Goal: Task Accomplishment & Management: Complete application form

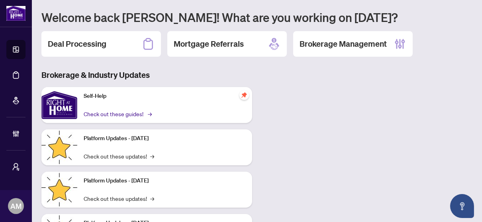
click at [126, 114] on link "Check out these guides! →" at bounding box center [117, 113] width 67 height 9
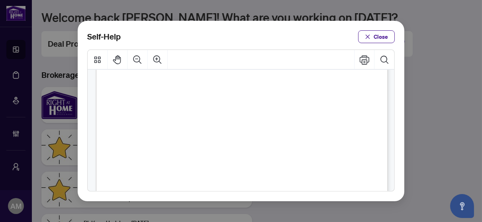
scroll to position [199, 0]
click at [256, 87] on span "PDF" at bounding box center [254, 86] width 11 height 8
click at [252, 87] on span "PDF" at bounding box center [254, 86] width 11 height 8
click at [377, 34] on span "Close" at bounding box center [381, 36] width 14 height 13
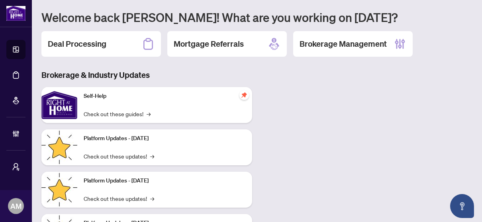
drag, startPoint x: 108, startPoint y: 47, endPoint x: 102, endPoint y: 45, distance: 5.7
click at [106, 47] on div "Deal Processing" at bounding box center [101, 44] width 120 height 26
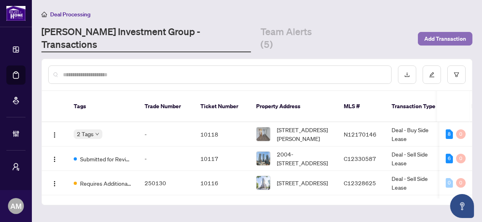
click at [446, 32] on span "Add Transaction" at bounding box center [446, 38] width 42 height 13
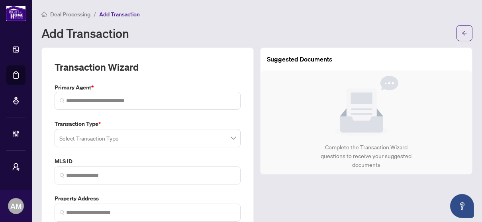
click at [136, 143] on input "search" at bounding box center [143, 139] width 169 height 18
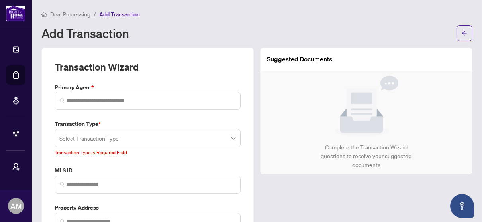
click at [179, 140] on input "search" at bounding box center [143, 139] width 169 height 18
click at [462, 31] on icon "arrow-left" at bounding box center [465, 33] width 6 height 6
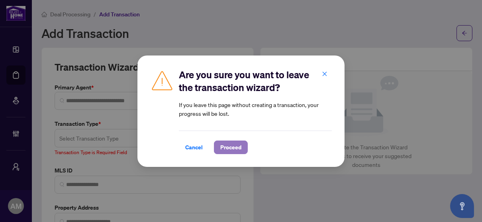
click at [224, 145] on span "Proceed" at bounding box center [230, 147] width 21 height 13
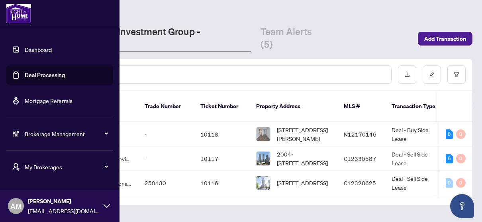
click at [102, 206] on div "AM Aurie Milczarek auriem@myabode.ca" at bounding box center [60, 206] width 120 height 32
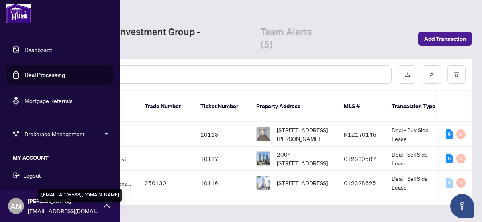
click at [63, 209] on span "auriem@myabode.ca" at bounding box center [64, 210] width 72 height 9
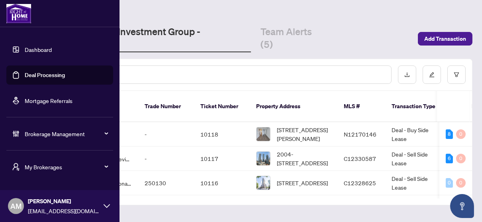
click at [18, 205] on span "AM" at bounding box center [15, 205] width 11 height 11
click at [34, 157] on h5 "MY ACCOUNT" at bounding box center [63, 157] width 100 height 9
click at [34, 160] on h5 "MY ACCOUNT" at bounding box center [63, 157] width 100 height 9
click at [51, 49] on link "Dashboard" at bounding box center [38, 49] width 27 height 7
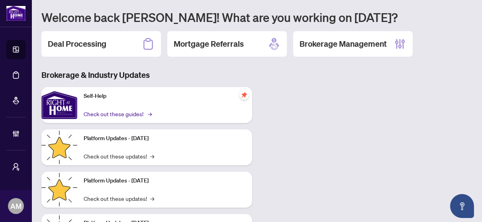
click at [138, 112] on link "Check out these guides! →" at bounding box center [117, 113] width 67 height 9
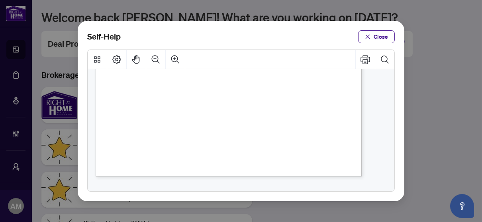
scroll to position [599, 0]
click at [368, 34] on icon "close" at bounding box center [368, 37] width 6 height 6
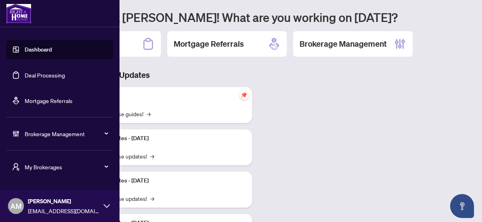
click at [104, 205] on icon at bounding box center [107, 206] width 6 height 4
click at [26, 177] on span "Logout" at bounding box center [32, 175] width 18 height 13
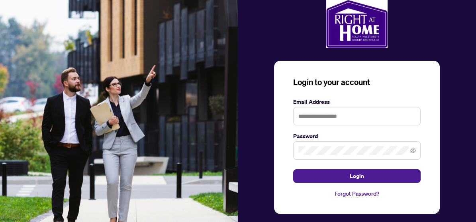
click at [353, 190] on link "Forgot Password?" at bounding box center [357, 193] width 128 height 9
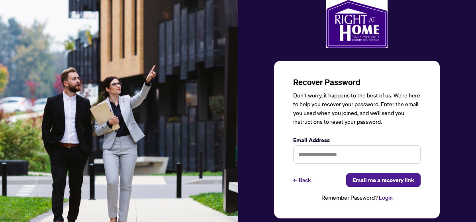
click at [304, 180] on link "← Back" at bounding box center [302, 180] width 18 height 14
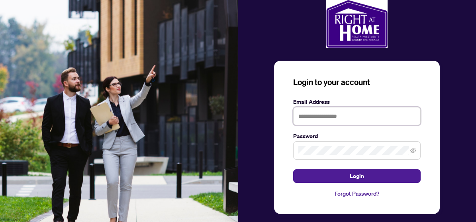
click at [336, 112] on input "text" at bounding box center [357, 116] width 128 height 18
type input "**********"
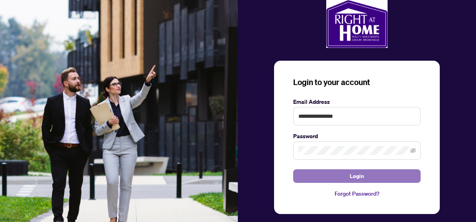
click at [362, 173] on span "Login" at bounding box center [357, 175] width 14 height 13
